Goal: Find specific page/section: Find specific page/section

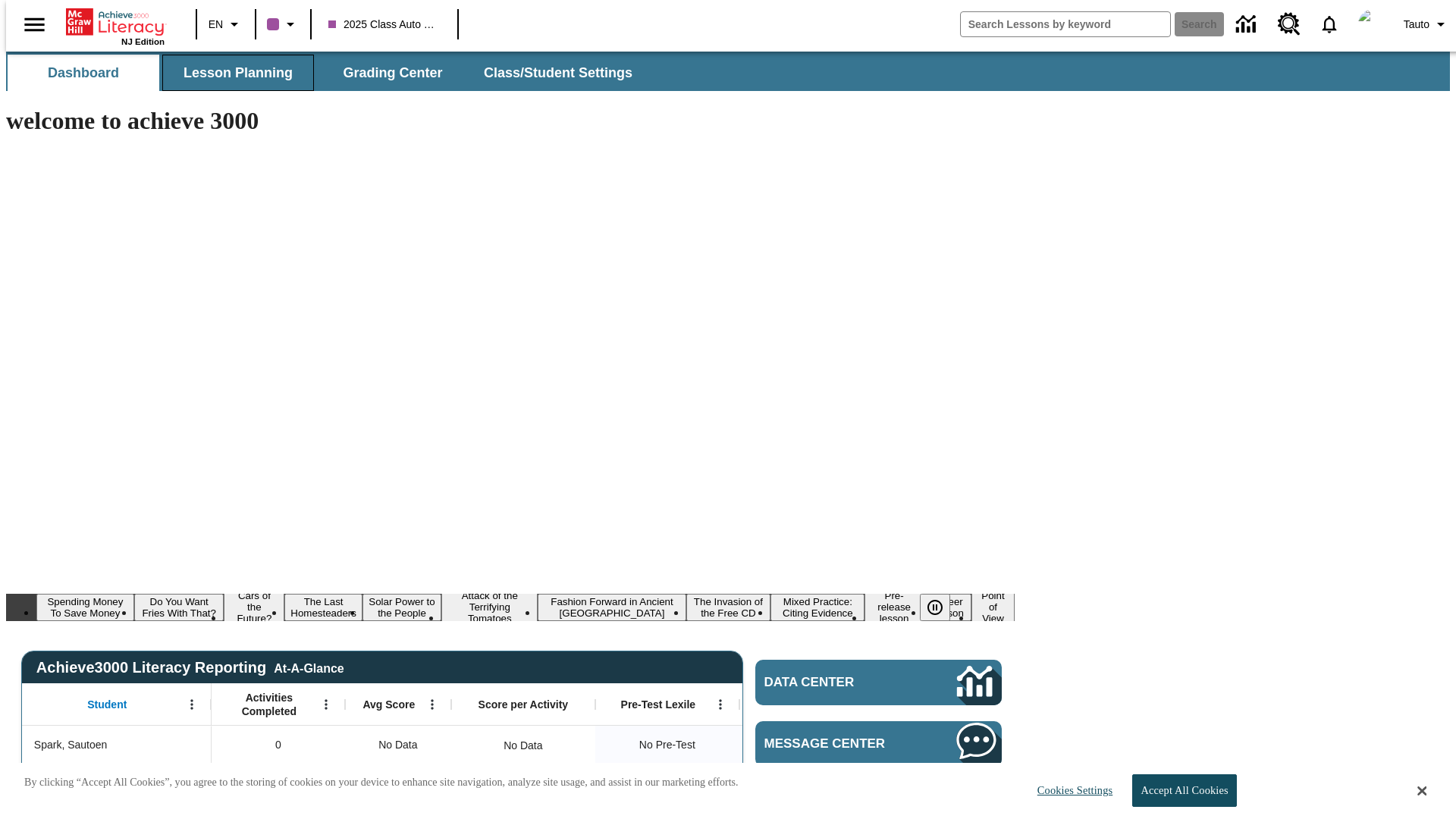
click at [233, 73] on span "Lesson Planning" at bounding box center [238, 73] width 110 height 17
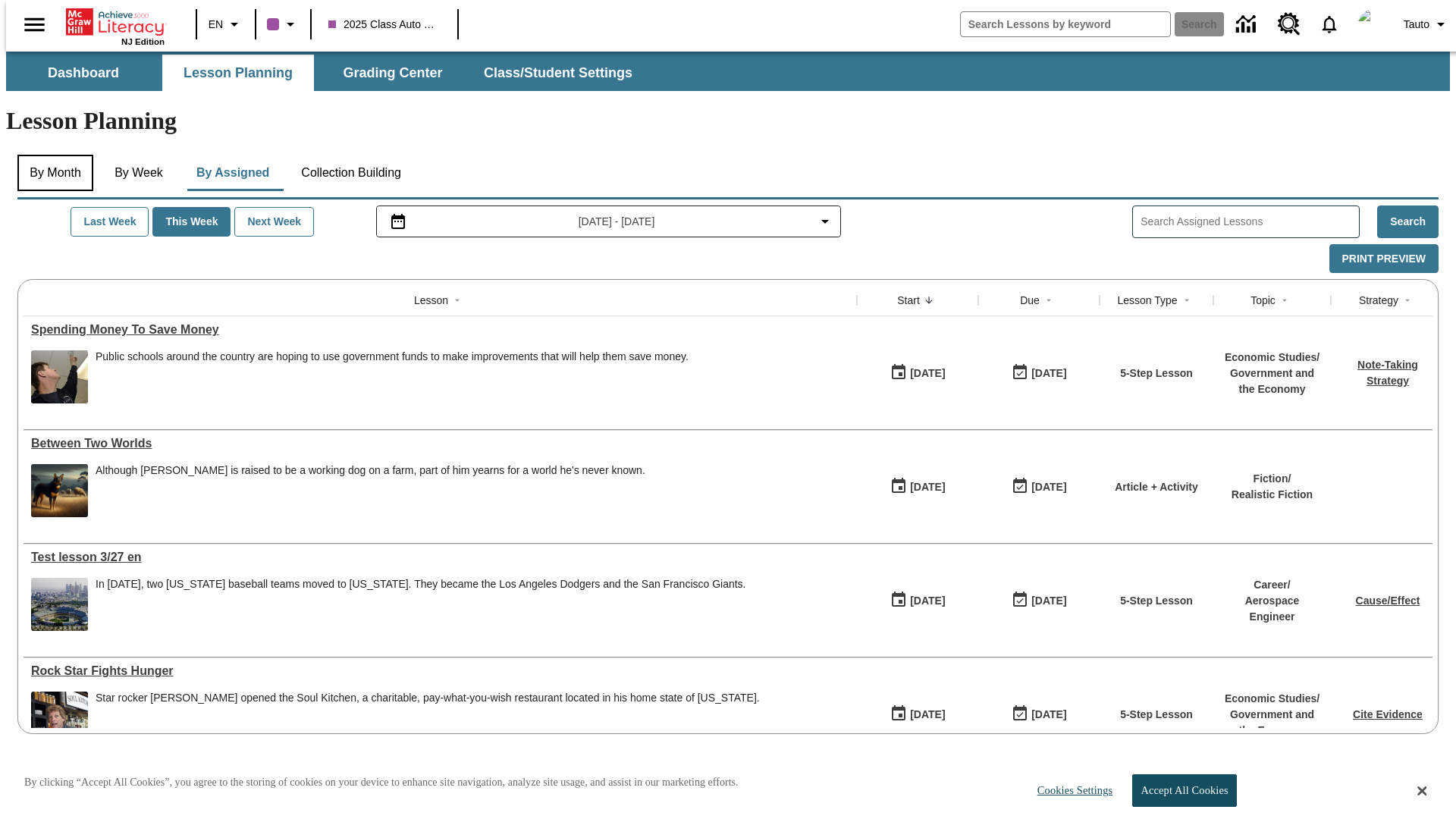
click at [51, 155] on button "By Month" at bounding box center [55, 173] width 76 height 37
